Goal: Transaction & Acquisition: Purchase product/service

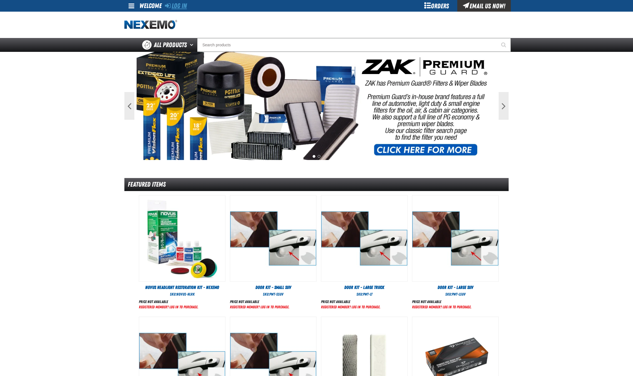
click at [175, 2] on link "Log In" at bounding box center [176, 6] width 22 height 8
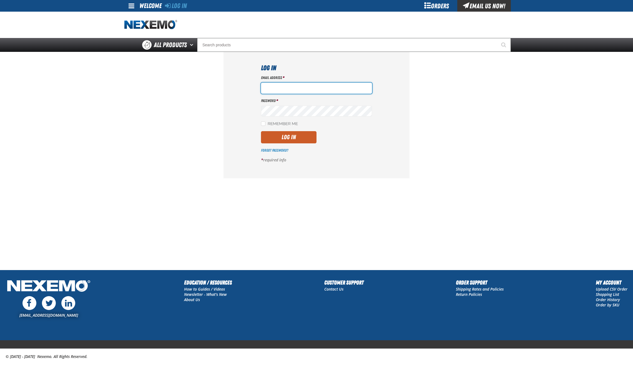
type input "hfernandez@tap-pr.com"
click at [288, 137] on button "Log In" at bounding box center [289, 137] width 56 height 12
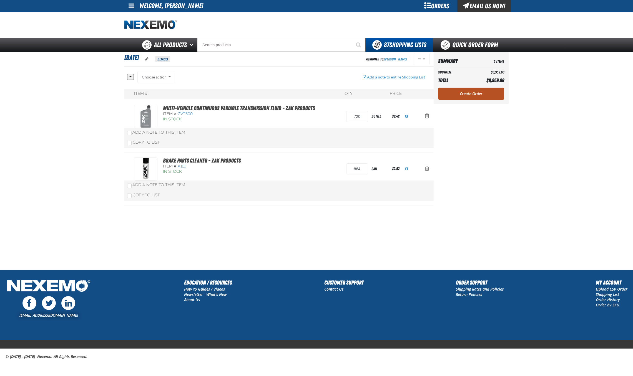
click at [465, 94] on link "Create Order" at bounding box center [471, 94] width 66 height 12
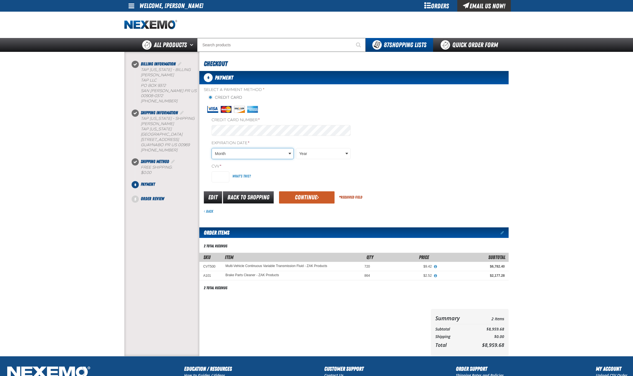
click at [234, 153] on body "Skip to Main Content Staging Site 5.1 Upgrade Site My Account My Account Suppor…" at bounding box center [316, 231] width 633 height 463
type input "11"
click at [316, 149] on body "Skip to Main Content Staging Site 5.1 Upgrade Site My Account My Account Suppor…" at bounding box center [316, 231] width 633 height 463
click at [221, 177] on input "CVV *" at bounding box center [220, 177] width 18 height 11
type input "716"
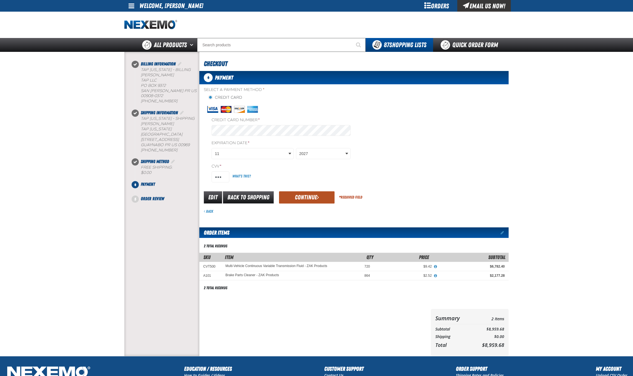
click at [308, 195] on button "Continue" at bounding box center [307, 198] width 56 height 12
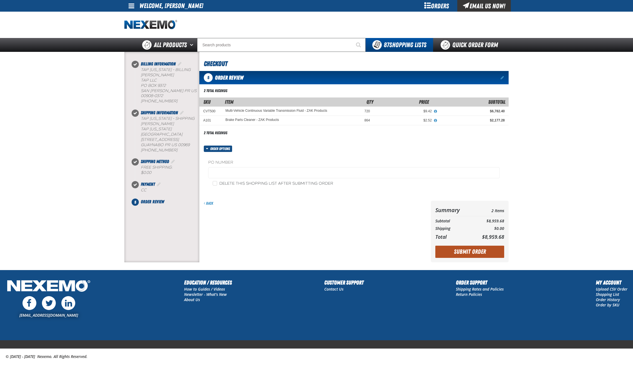
click at [470, 251] on button "Submit Order" at bounding box center [469, 252] width 69 height 12
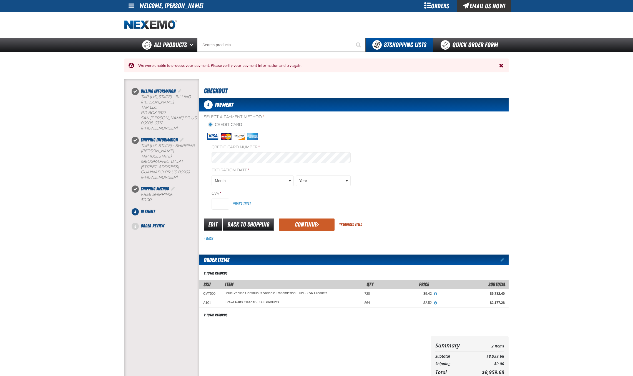
click at [501, 67] on span "Close the Notification" at bounding box center [501, 66] width 4 height 6
